Goal: Information Seeking & Learning: Learn about a topic

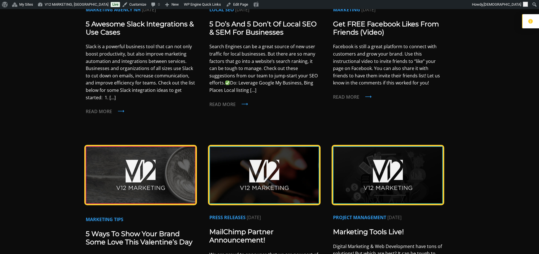
scroll to position [425, 0]
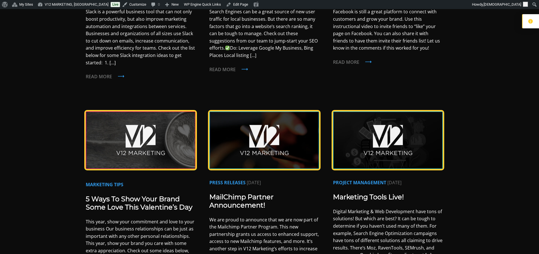
click at [395, 153] on img at bounding box center [388, 139] width 110 height 57
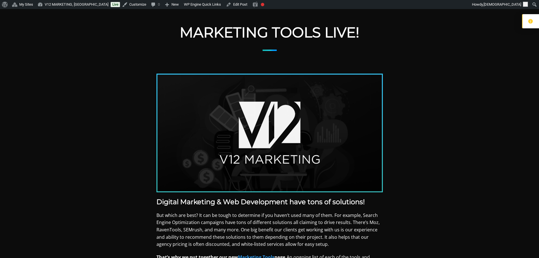
scroll to position [85, 0]
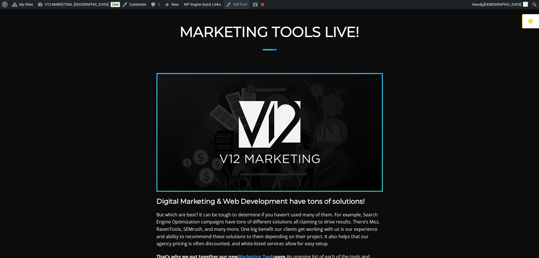
click at [229, 4] on link "Edit Post" at bounding box center [237, 4] width 26 height 9
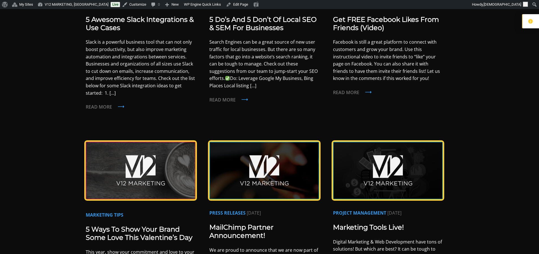
scroll to position [396, 0]
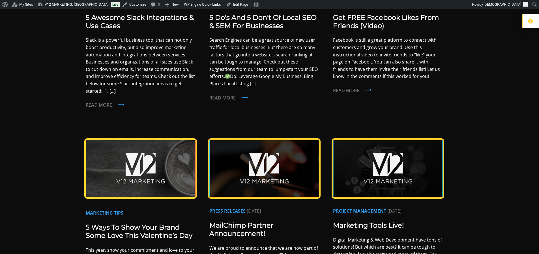
click at [375, 159] on img at bounding box center [388, 168] width 110 height 57
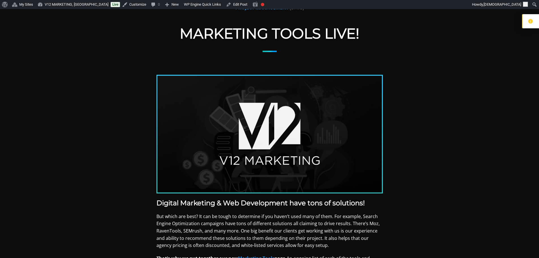
scroll to position [85, 0]
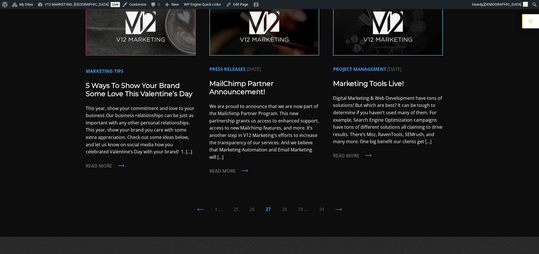
scroll to position [486, 0]
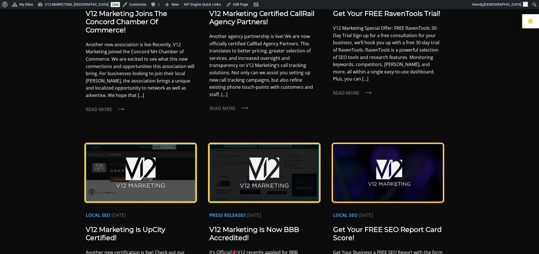
scroll to position [453, 0]
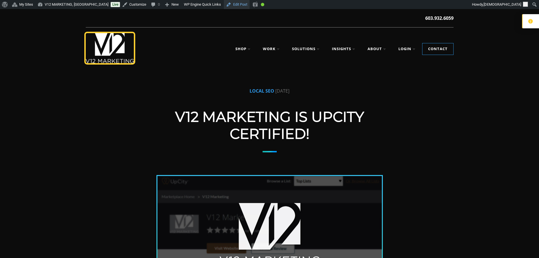
click at [225, 7] on link "Edit Post" at bounding box center [237, 4] width 26 height 9
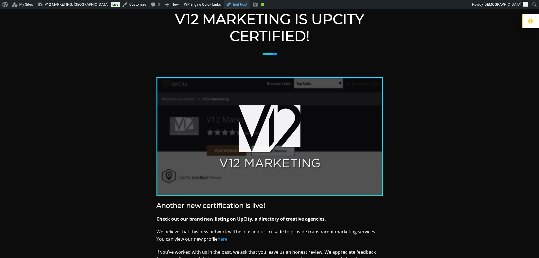
scroll to position [113, 0]
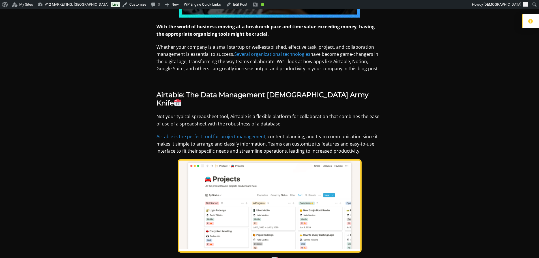
scroll to position [283, 0]
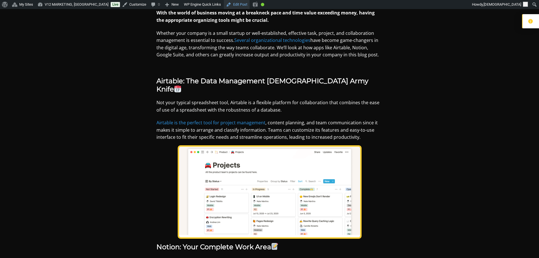
click at [224, 2] on link "Edit Post" at bounding box center [237, 4] width 26 height 9
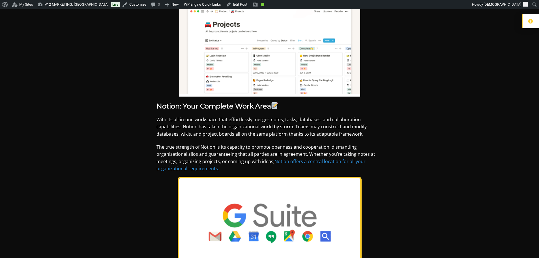
scroll to position [425, 0]
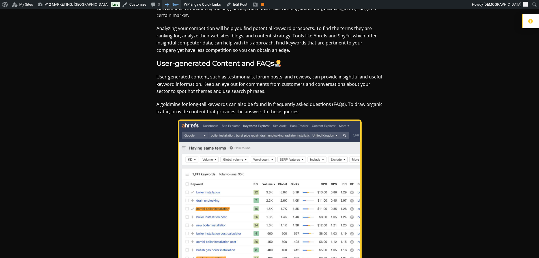
scroll to position [849, 0]
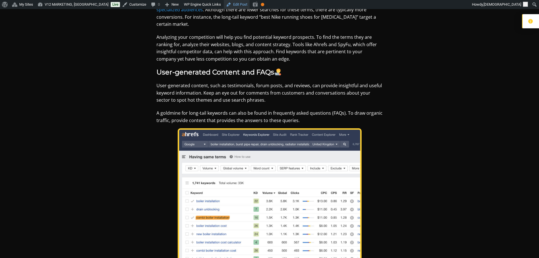
click at [228, 4] on link "Edit Post" at bounding box center [237, 4] width 26 height 9
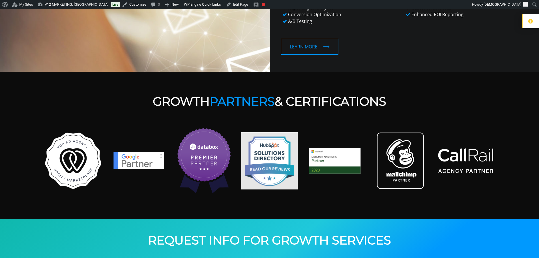
scroll to position [821, 0]
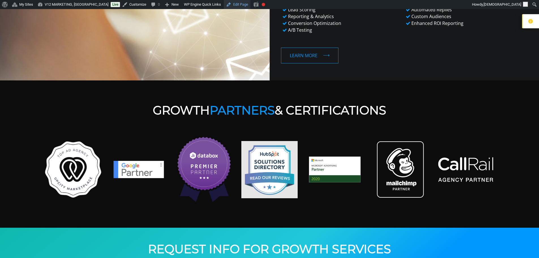
click at [224, 3] on link "Edit Page" at bounding box center [237, 4] width 27 height 9
